Goal: Task Accomplishment & Management: Use online tool/utility

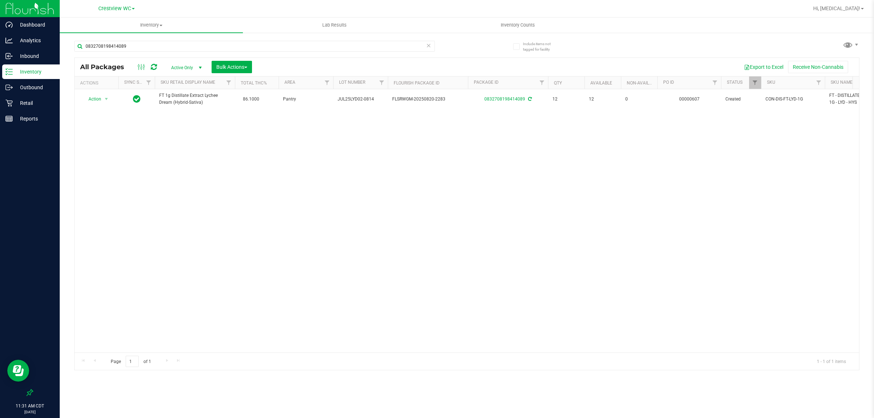
drag, startPoint x: 0, startPoint y: 0, endPoint x: 109, endPoint y: 164, distance: 196.9
click at [228, 233] on div "Action Action Adjust qty Create package Edit attributes Global inventory Locate…" at bounding box center [467, 220] width 784 height 263
click at [30, 107] on div "Retail" at bounding box center [31, 103] width 58 height 15
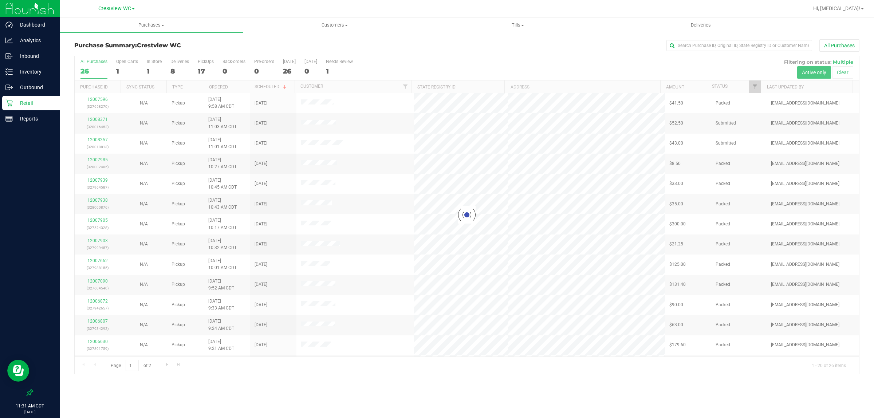
click at [203, 73] on div at bounding box center [467, 215] width 784 height 318
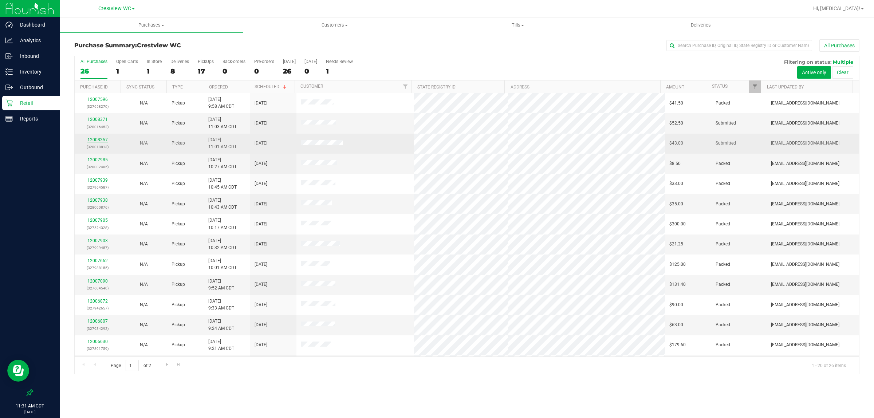
click at [97, 140] on link "12008357" at bounding box center [97, 139] width 20 height 5
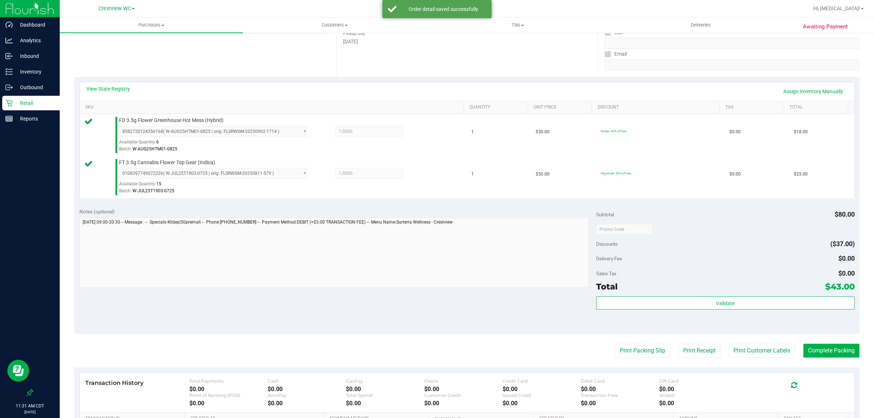
scroll to position [133, 0]
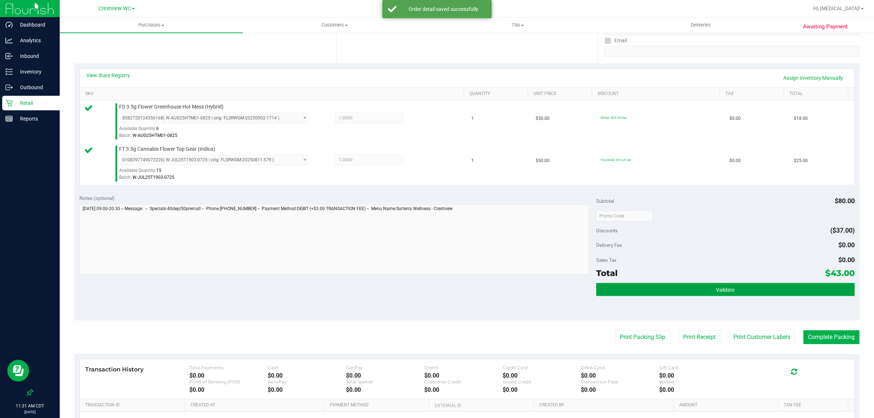
click at [667, 286] on button "Validate" at bounding box center [725, 289] width 259 height 13
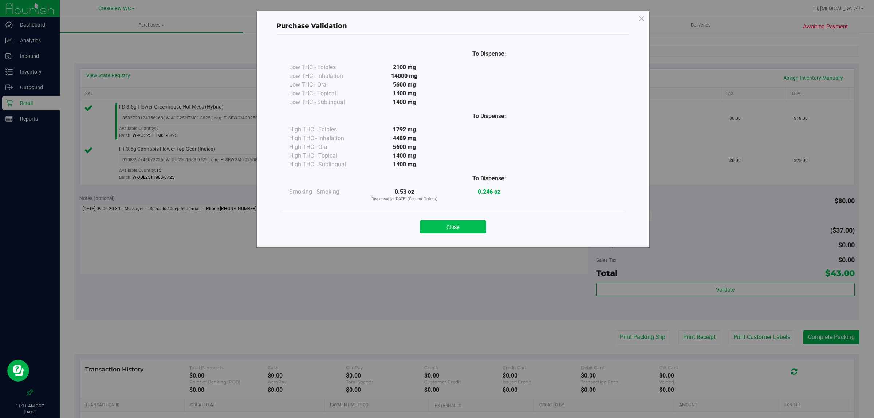
click at [468, 222] on button "Close" at bounding box center [453, 226] width 66 height 13
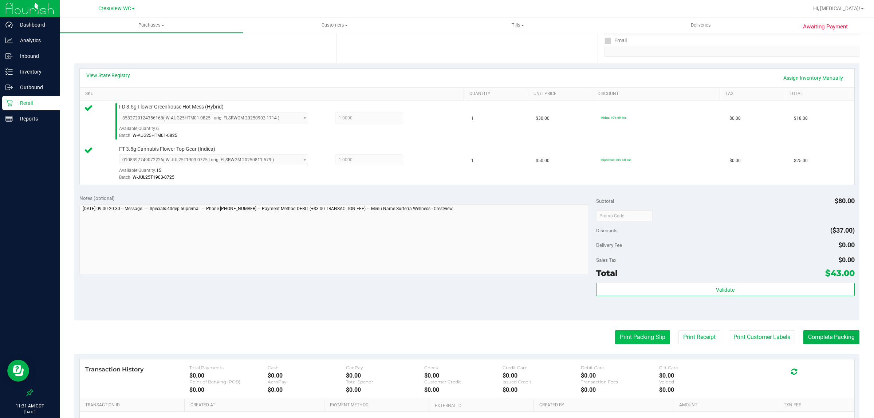
click at [634, 344] on button "Print Packing Slip" at bounding box center [642, 337] width 55 height 14
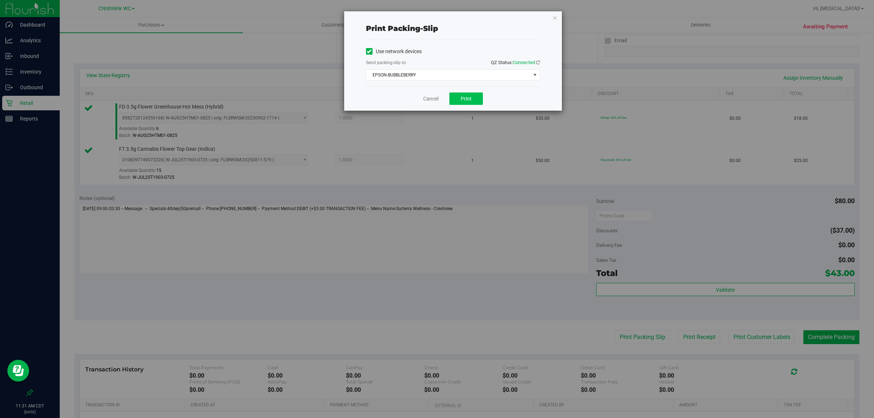
click at [467, 99] on span "Print" at bounding box center [466, 99] width 11 height 6
click at [441, 269] on div "Print packing-slip Use network devices Send packing-slip to: QZ Status: Connect…" at bounding box center [439, 209] width 879 height 418
click at [423, 100] on link "Cancel" at bounding box center [430, 99] width 15 height 8
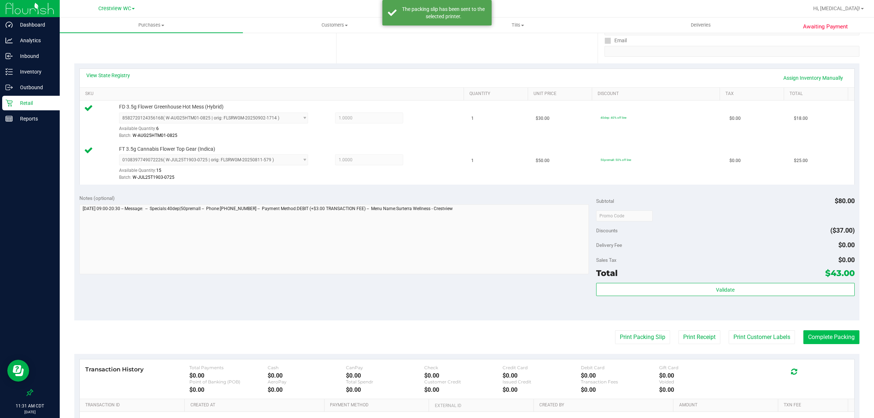
click at [840, 338] on button "Complete Packing" at bounding box center [831, 337] width 56 height 14
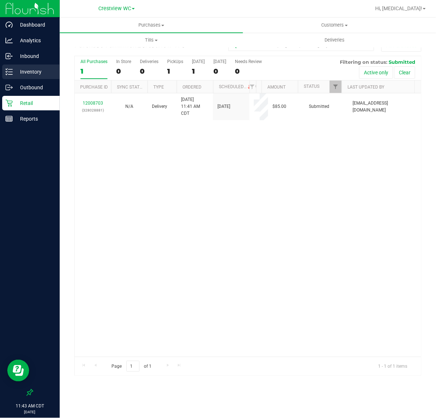
click at [46, 68] on p "Inventory" at bounding box center [35, 71] width 44 height 9
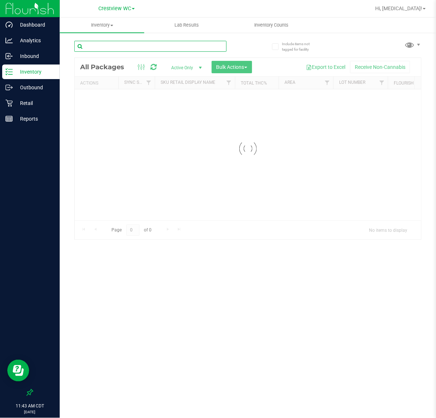
click at [96, 41] on input "text" at bounding box center [150, 46] width 152 height 11
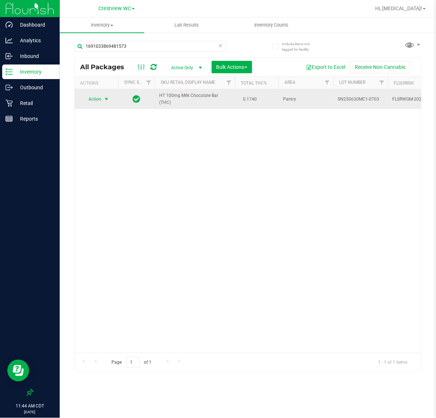
click at [100, 100] on span "Action" at bounding box center [92, 99] width 20 height 10
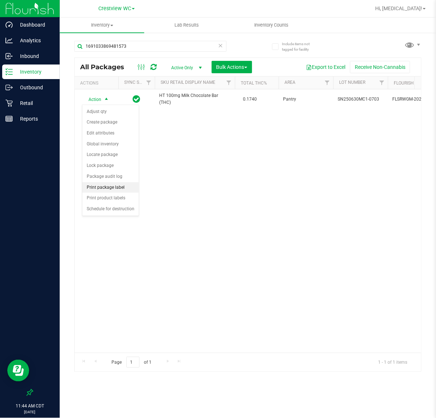
click at [115, 190] on li "Print package label" at bounding box center [110, 187] width 56 height 11
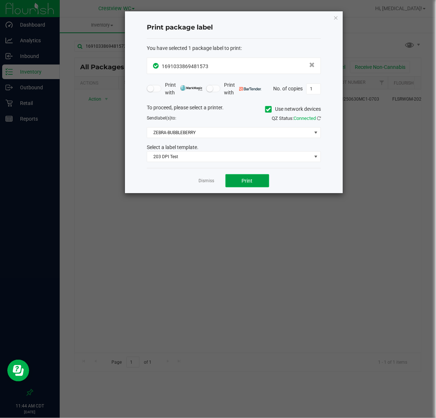
click at [244, 179] on span "Print" at bounding box center [247, 181] width 11 height 6
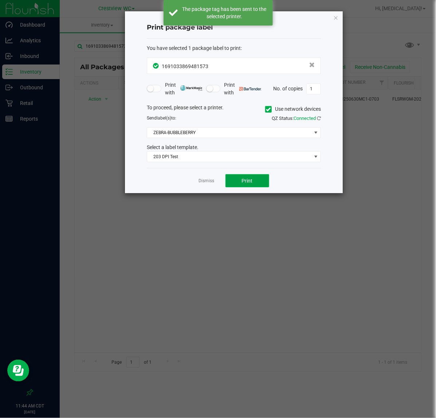
click at [248, 180] on span "Print" at bounding box center [247, 181] width 11 height 6
click at [248, 181] on span "Print" at bounding box center [247, 181] width 11 height 6
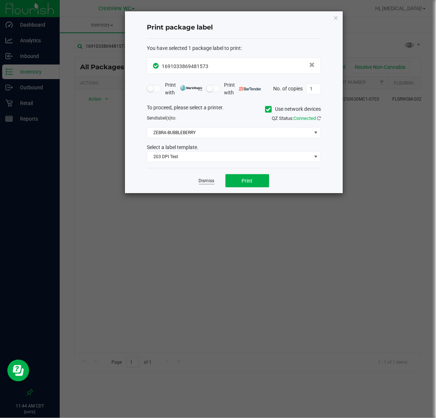
click at [205, 183] on link "Dismiss" at bounding box center [207, 181] width 16 height 6
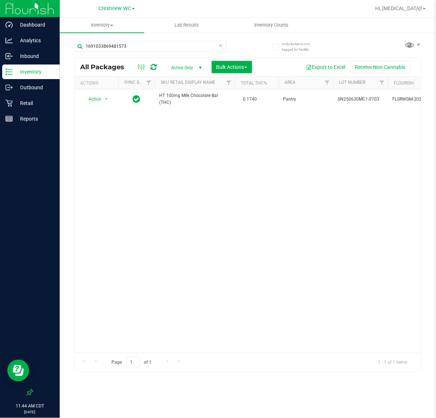
click at [162, 38] on div "1691033869481573" at bounding box center [161, 45] width 174 height 23
click at [158, 46] on div "1691033869481573" at bounding box center [161, 45] width 174 height 23
click at [158, 46] on input "1691033869481573" at bounding box center [150, 46] width 152 height 11
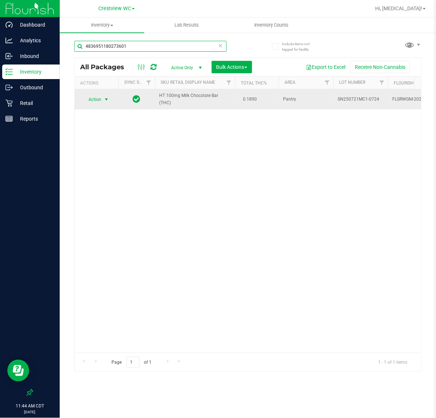
type input "4836951180273601"
click at [91, 101] on span "Action" at bounding box center [92, 99] width 20 height 10
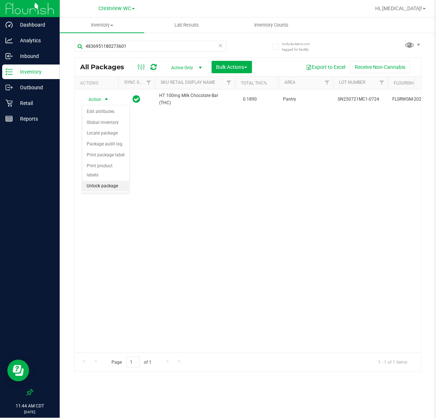
click at [106, 181] on li "Unlock package" at bounding box center [105, 186] width 47 height 11
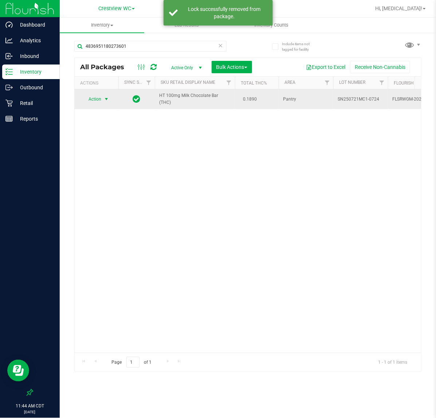
click at [98, 101] on span "Action" at bounding box center [92, 99] width 20 height 10
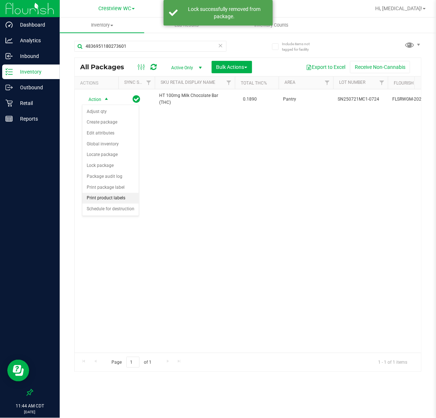
click at [101, 202] on li "Print product labels" at bounding box center [110, 198] width 56 height 11
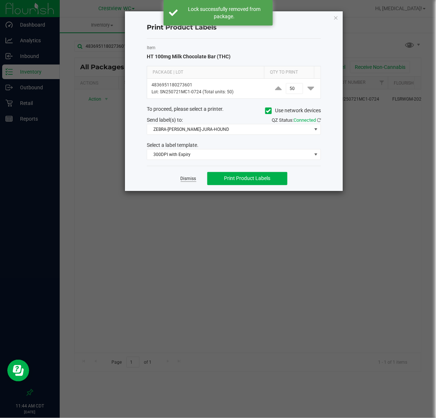
click at [184, 180] on link "Dismiss" at bounding box center [189, 178] width 16 height 6
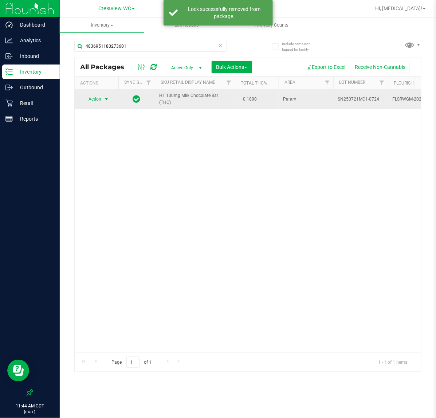
click at [101, 103] on span "Action" at bounding box center [92, 99] width 20 height 10
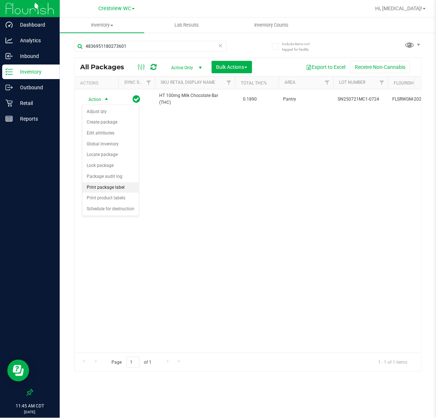
click at [117, 190] on li "Print package label" at bounding box center [110, 187] width 56 height 11
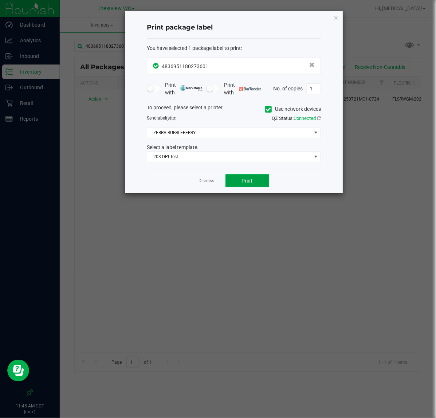
click at [234, 177] on button "Print" at bounding box center [247, 180] width 44 height 13
click at [200, 183] on link "Dismiss" at bounding box center [207, 181] width 16 height 6
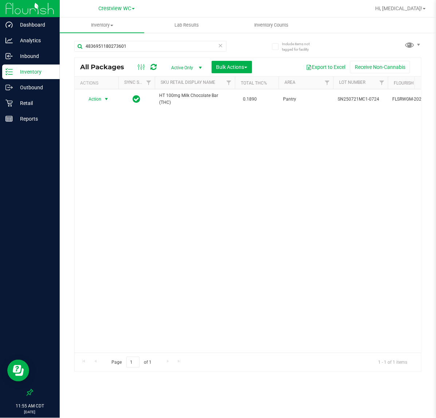
click at [185, 245] on div "Action Action Adjust qty Create package Edit attributes Global inventory Locate…" at bounding box center [248, 220] width 346 height 263
click at [26, 102] on p "Retail" at bounding box center [35, 103] width 44 height 9
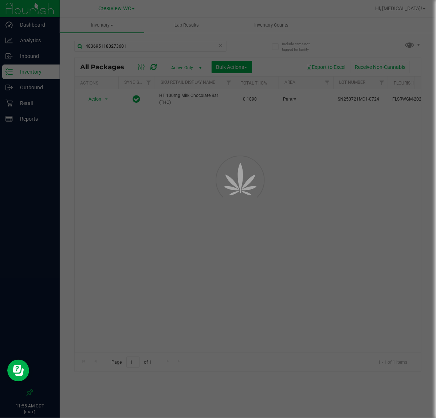
click at [157, 186] on div at bounding box center [218, 209] width 436 height 418
